Goal: Information Seeking & Learning: Learn about a topic

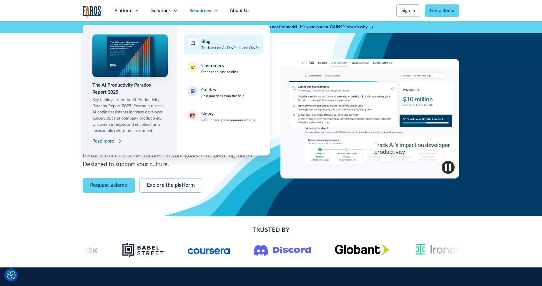
click at [231, 43] on div "Blog The latest on AI, DevProd, and DevEx" at bounding box center [230, 44] width 58 height 12
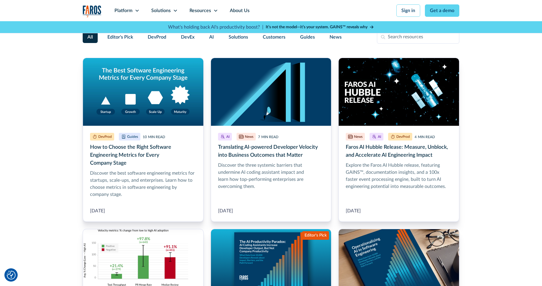
scroll to position [104, 0]
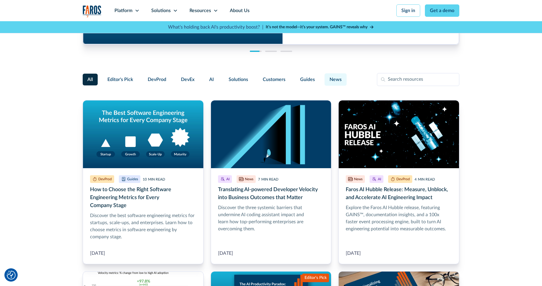
click at [343, 81] on label "News" at bounding box center [336, 79] width 22 height 12
click at [324, 77] on input "News" at bounding box center [324, 77] width 0 height 0
click at [338, 81] on span "News" at bounding box center [336, 79] width 12 height 7
click at [324, 77] on input "News" at bounding box center [324, 77] width 0 height 0
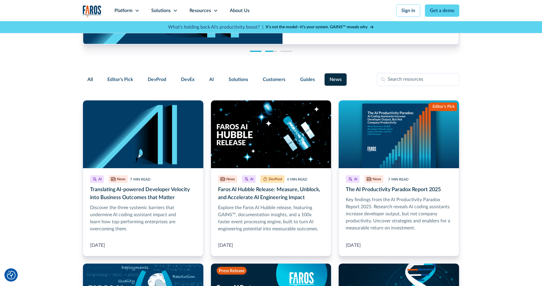
click at [83, 76] on label "All" at bounding box center [90, 80] width 15 height 12
click at [87, 76] on input "All" at bounding box center [87, 76] width 0 height 0
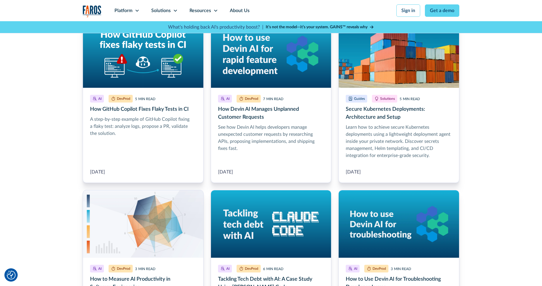
scroll to position [640, 0]
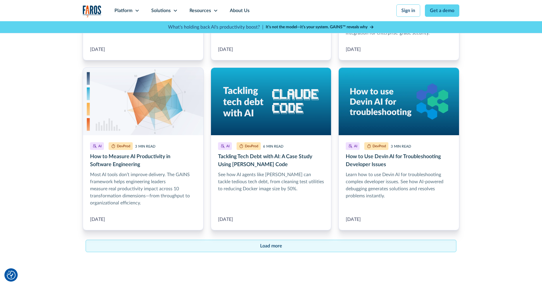
click at [299, 246] on link "Load more" at bounding box center [271, 246] width 371 height 12
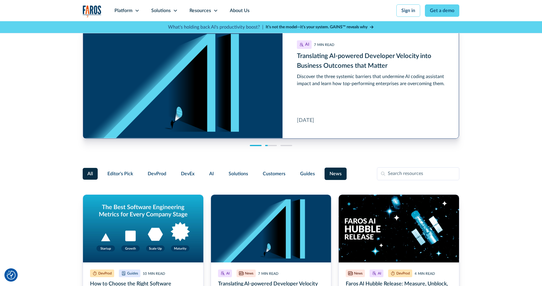
scroll to position [0, 0]
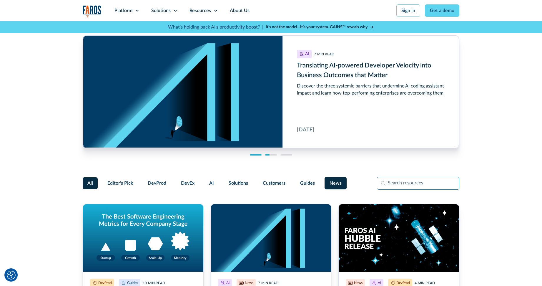
click at [409, 186] on input "Filter Form" at bounding box center [418, 183] width 82 height 13
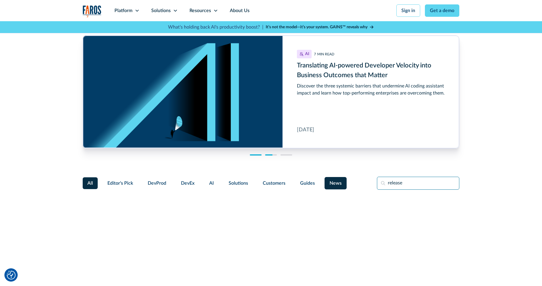
type input "release"
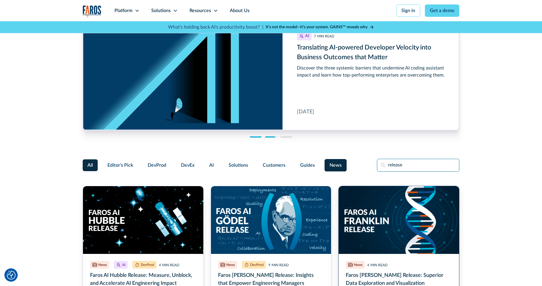
scroll to position [75, 0]
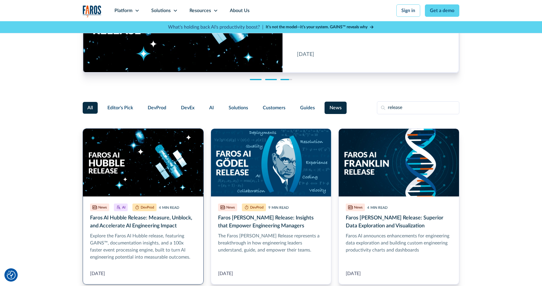
click at [150, 161] on link "Faros AI Hubble Release: Measure, Unblock, and Accelerate AI Engineering Impact" at bounding box center [143, 206] width 121 height 156
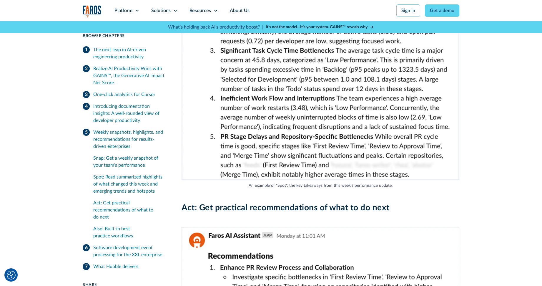
scroll to position [2284, 0]
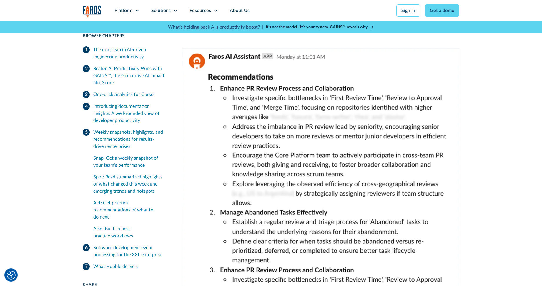
click at [288, 107] on img at bounding box center [321, 247] width 278 height 399
click at [287, 106] on img at bounding box center [321, 247] width 278 height 399
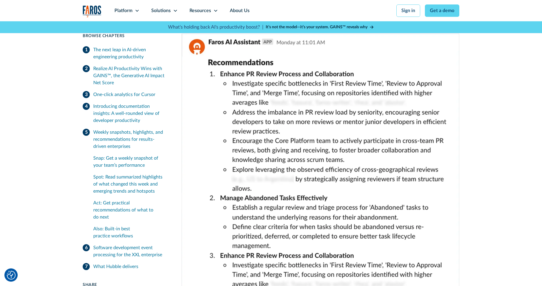
scroll to position [2289, 0]
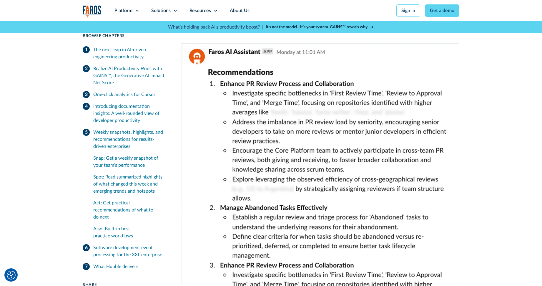
click at [327, 101] on img at bounding box center [321, 242] width 278 height 399
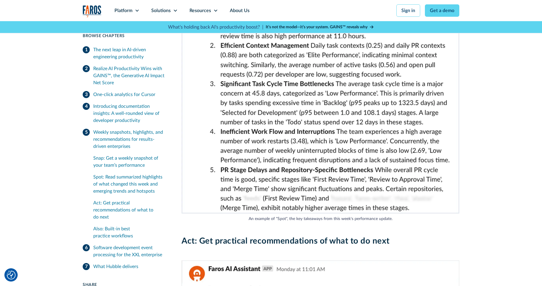
scroll to position [2100, 0]
